Goal: Find specific page/section

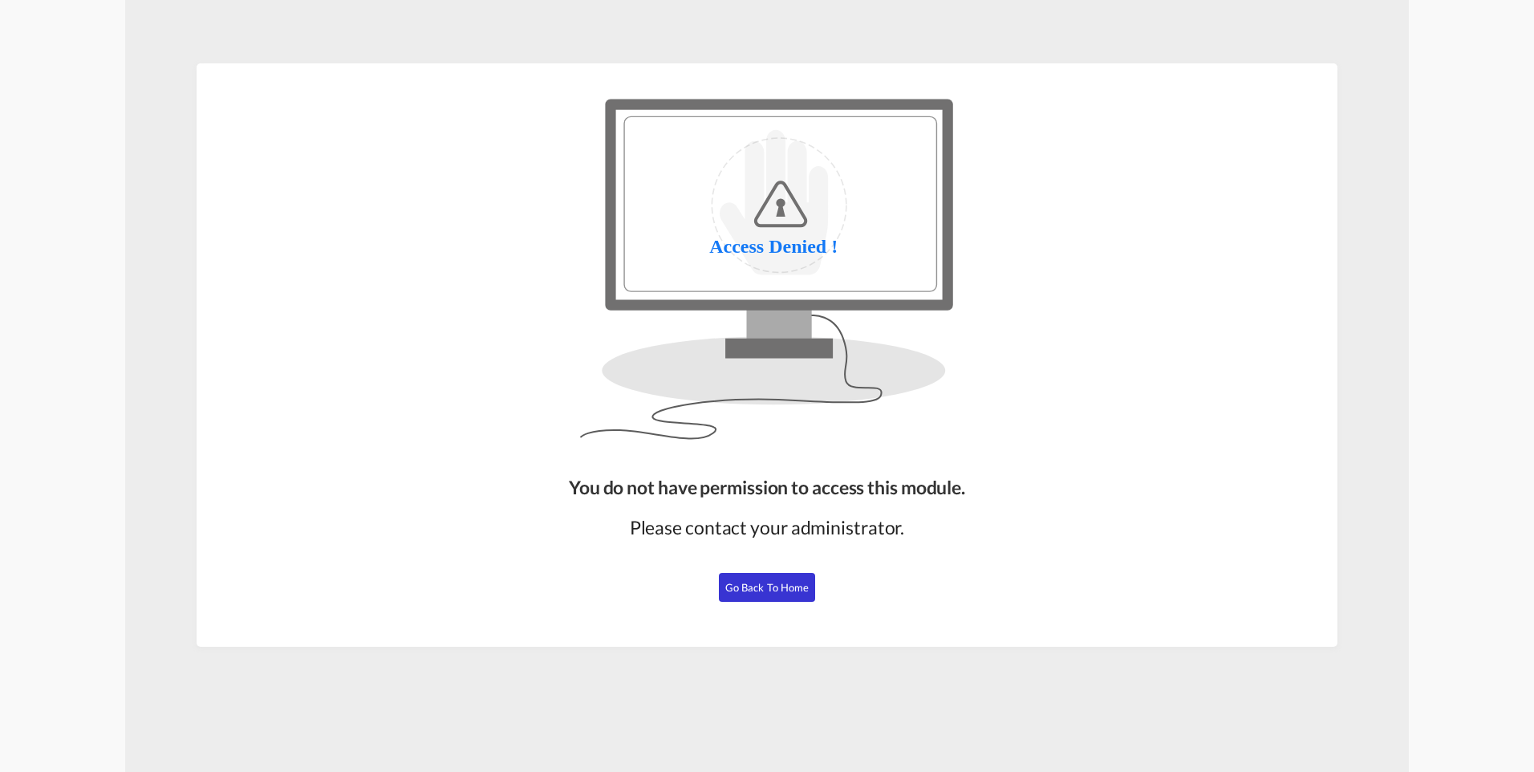
click at [752, 589] on span "Go Back to Home" at bounding box center [767, 587] width 84 height 13
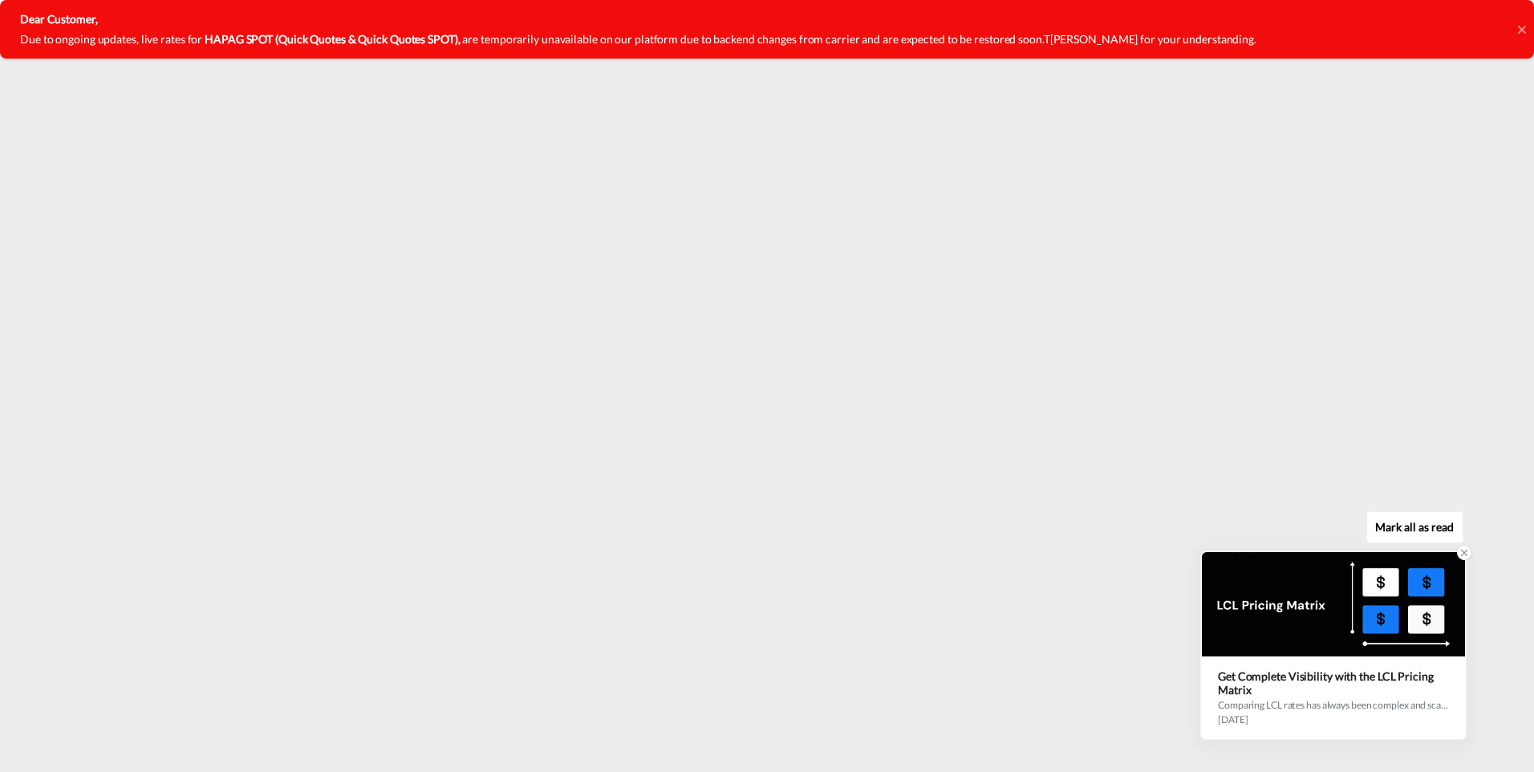
click at [1462, 550] on icon at bounding box center [1463, 552] width 11 height 11
